Goal: Information Seeking & Learning: Learn about a topic

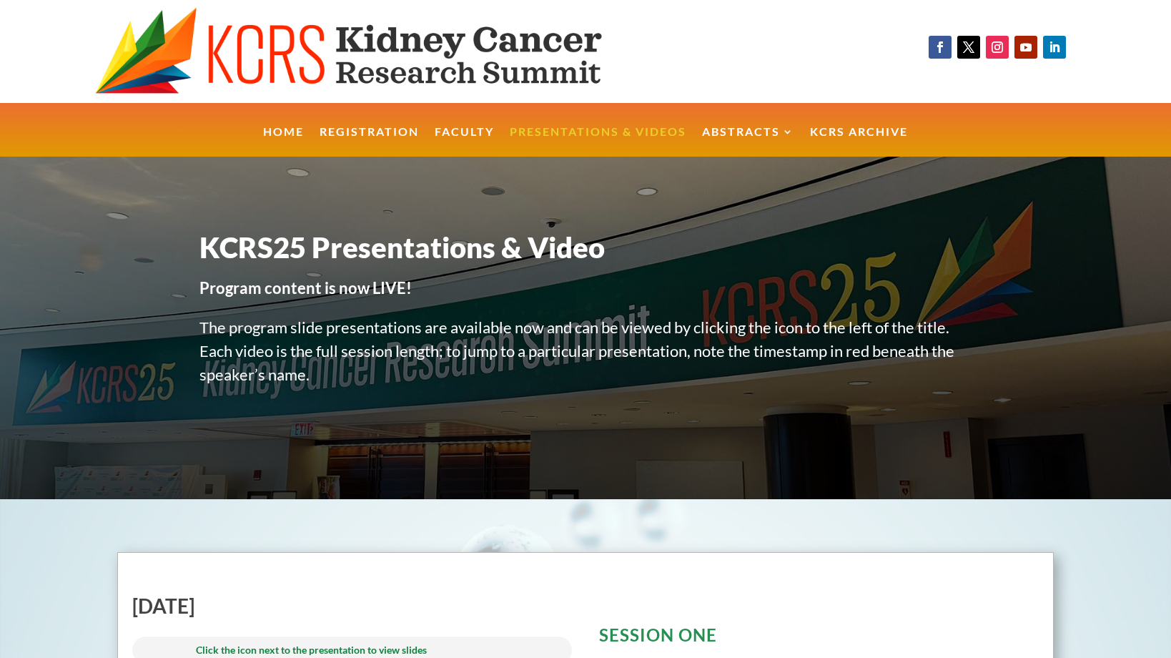
click at [635, 135] on link "Presentations & Videos" at bounding box center [598, 142] width 177 height 31
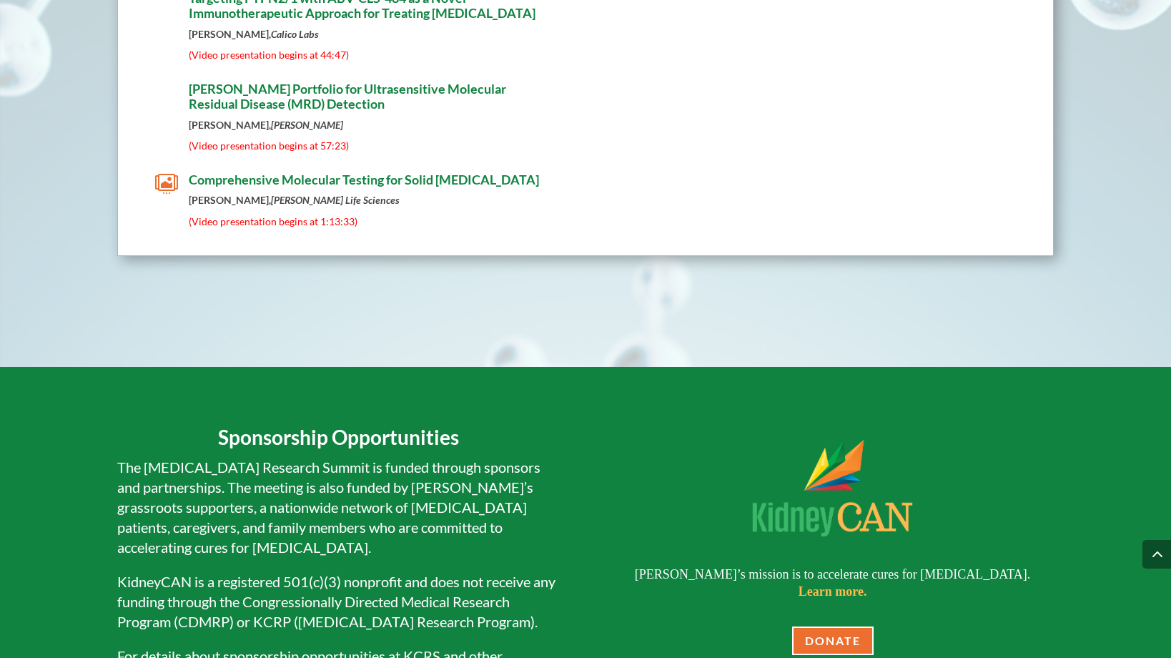
scroll to position [8720, 0]
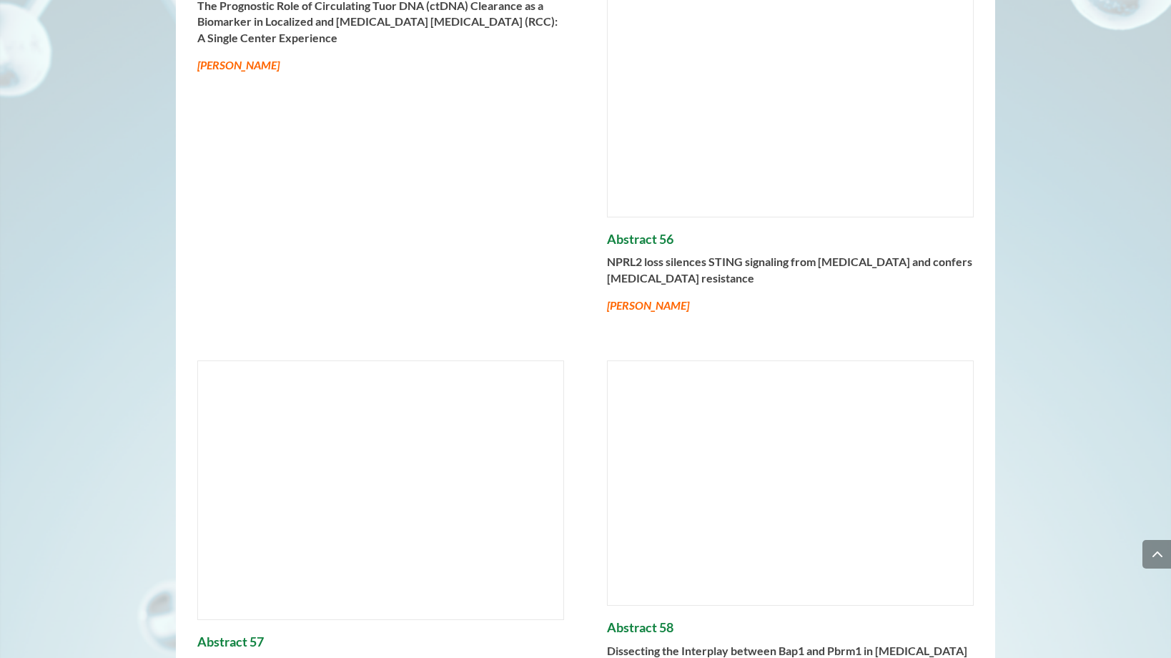
scroll to position [6462, 0]
